Goal: Check status: Check status

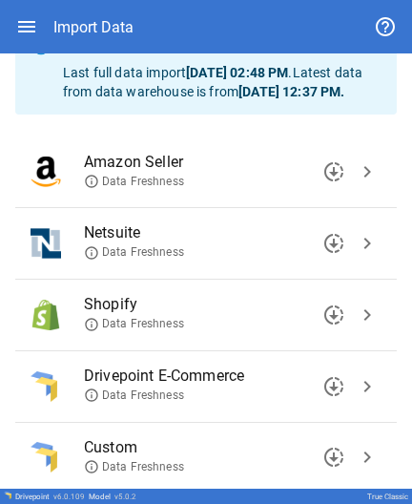
scroll to position [92, 0]
click at [89, 260] on icon at bounding box center [91, 252] width 15 height 15
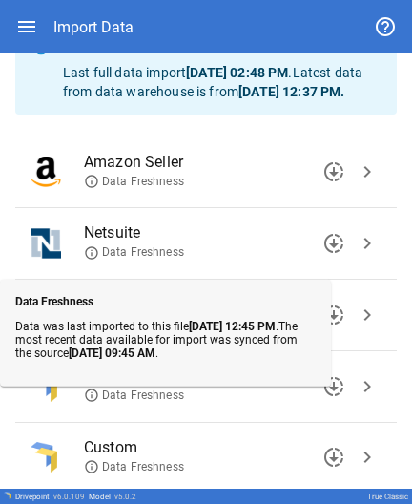
click at [89, 260] on icon at bounding box center [91, 252] width 15 height 15
click at [93, 403] on icon at bounding box center [91, 394] width 15 height 15
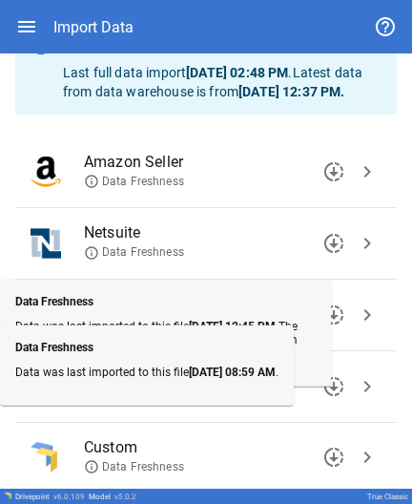
click at [93, 403] on icon at bounding box center [91, 394] width 15 height 15
click at [229, 10] on div "Import Data" at bounding box center [206, 26] width 382 height 53
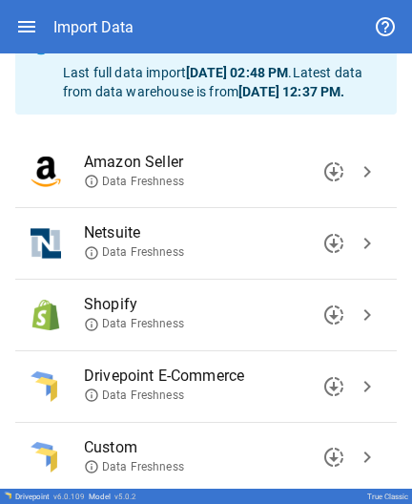
click at [91, 260] on icon at bounding box center [91, 252] width 15 height 15
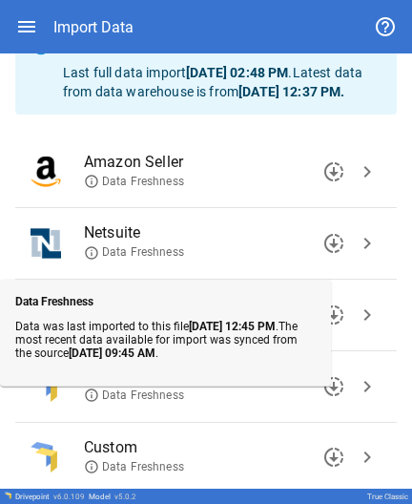
click at [7, 136] on div "Sources Data Freshness Last full data import [DATE] 02:48 PM . Latest data from…" at bounding box center [206, 281] width 412 height 639
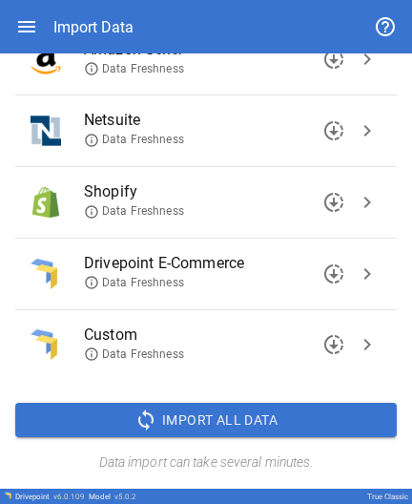
scroll to position [222, 0]
click at [94, 138] on icon at bounding box center [91, 140] width 15 height 15
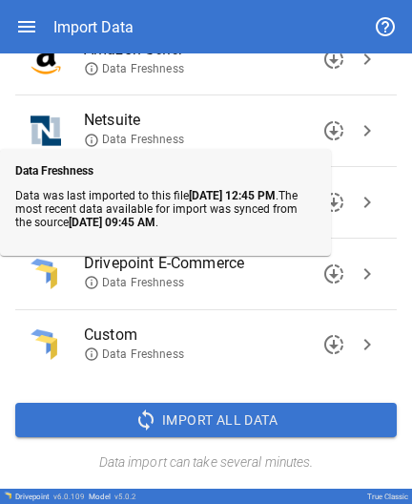
click at [390, 107] on div "Sources Data Freshness Last full data import [DATE] 02:48 PM . Latest data from…" at bounding box center [206, 168] width 412 height 639
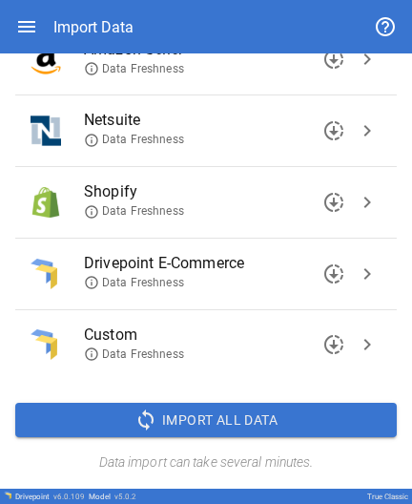
click at [93, 138] on icon at bounding box center [91, 140] width 15 height 15
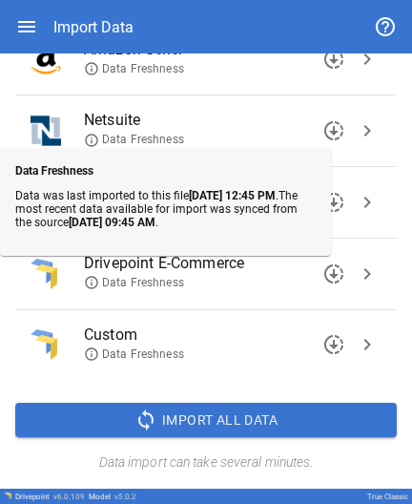
click at [93, 138] on icon at bounding box center [91, 140] width 15 height 15
